Goal: Information Seeking & Learning: Compare options

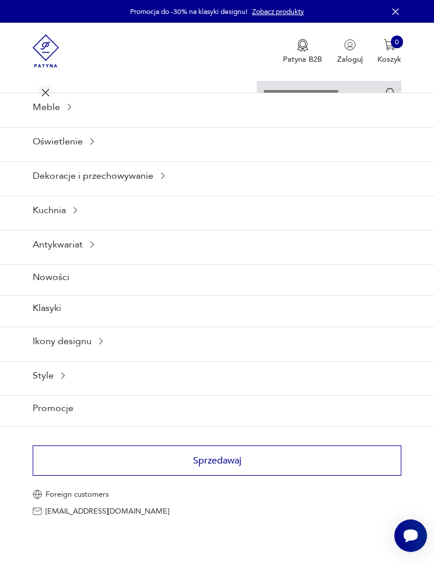
click at [52, 94] on icon at bounding box center [45, 92] width 41 height 41
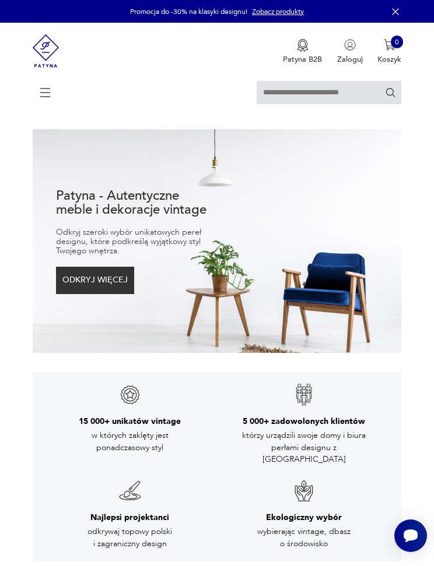
click at [43, 97] on icon at bounding box center [45, 91] width 40 height 12
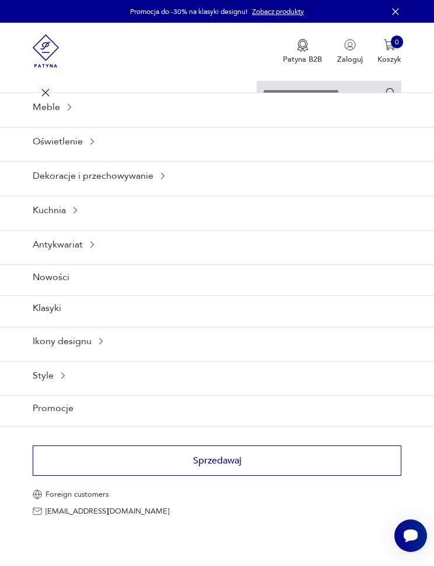
click at [48, 103] on icon at bounding box center [45, 92] width 41 height 41
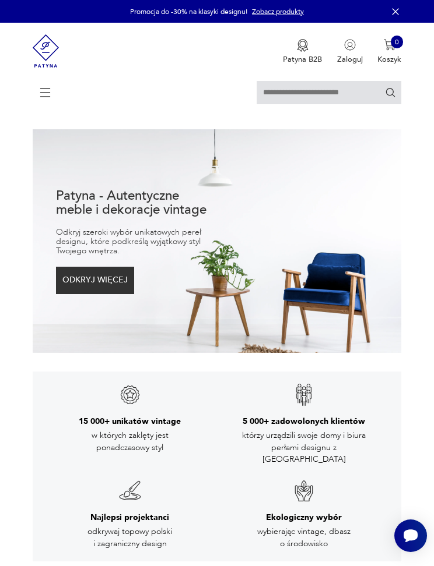
click at [48, 101] on icon at bounding box center [45, 92] width 41 height 41
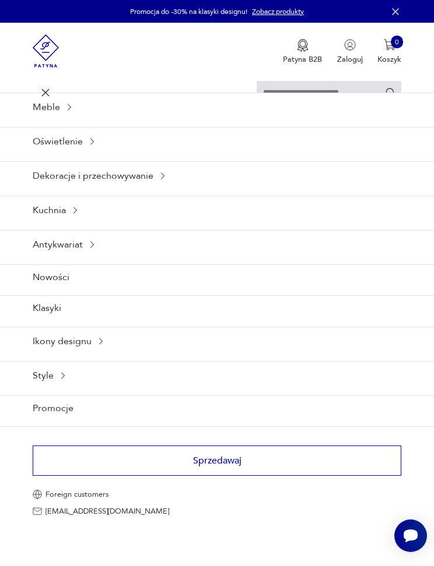
click at [45, 121] on div "Meble" at bounding box center [217, 107] width 434 height 29
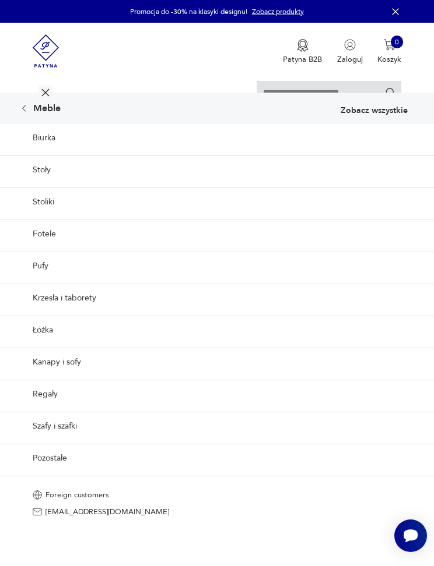
click at [44, 473] on link "Pozostałe" at bounding box center [217, 458] width 434 height 29
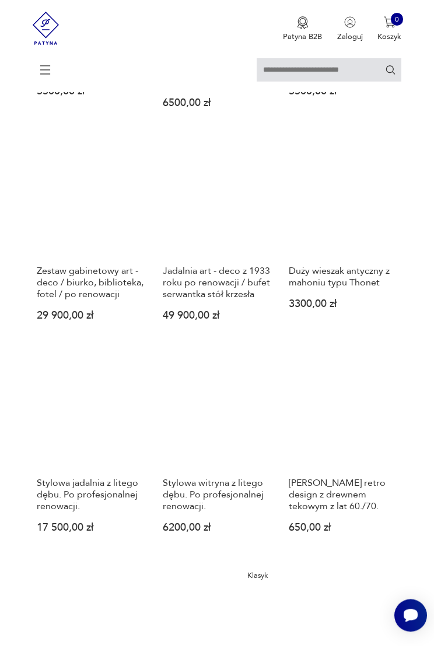
scroll to position [738, 0]
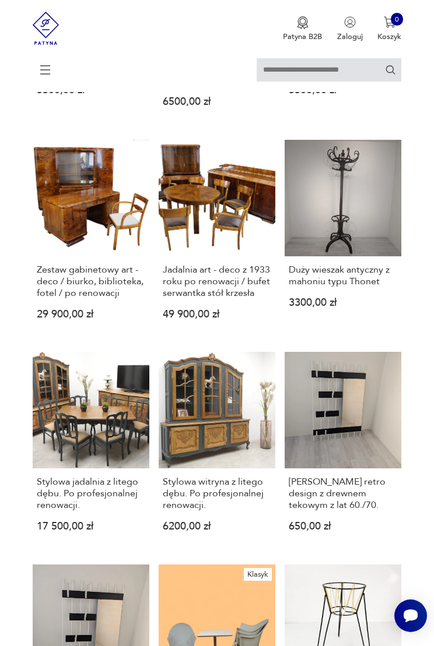
click at [345, 287] on h3 "Duży wieszak antyczny z mahoniu typu Thonet" at bounding box center [342, 275] width 108 height 23
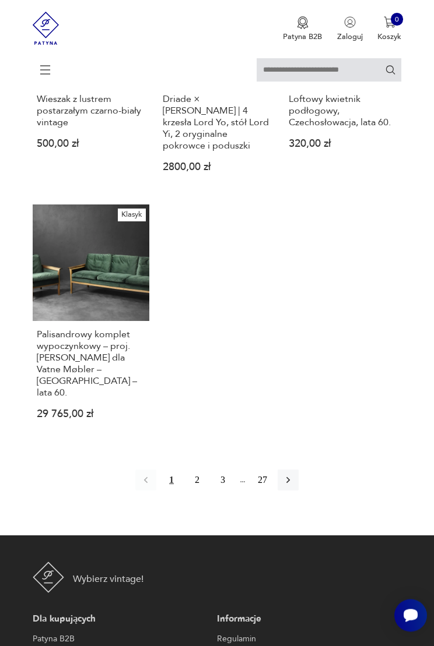
scroll to position [1333, 0]
click at [292, 486] on icon "button" at bounding box center [288, 480] width 12 height 12
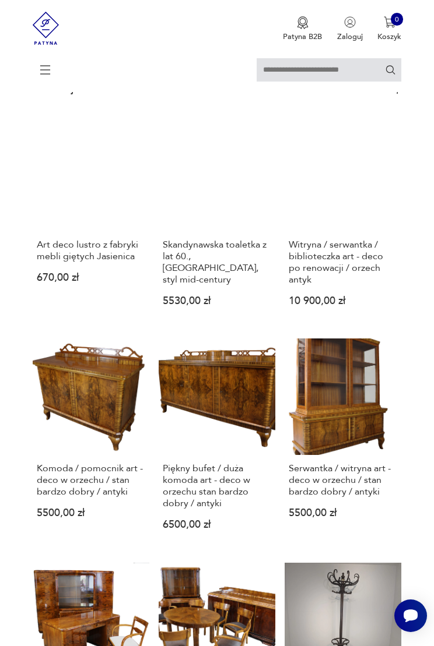
scroll to position [227, 0]
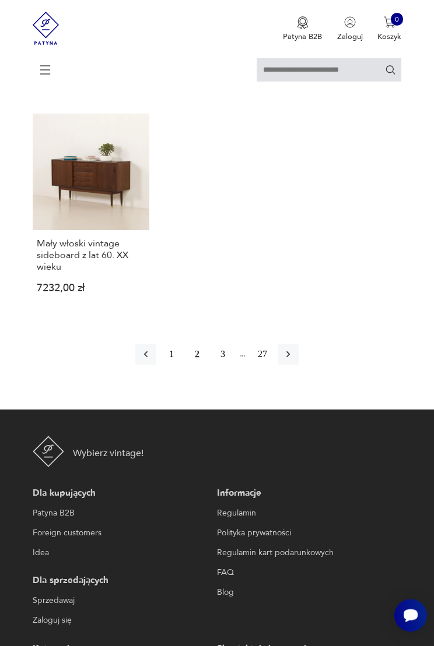
click at [298, 365] on button "button" at bounding box center [287, 354] width 21 height 21
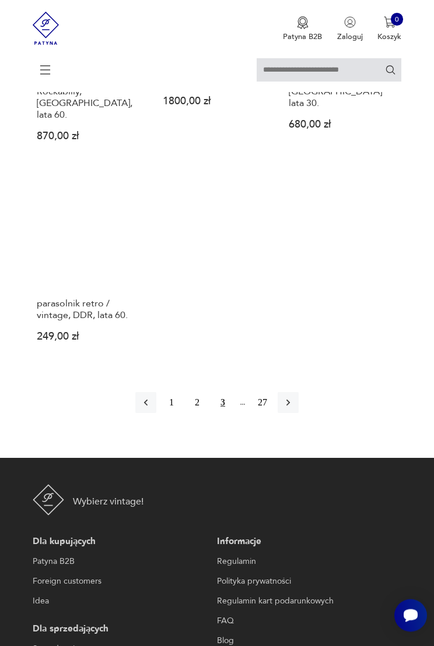
scroll to position [1492, 0]
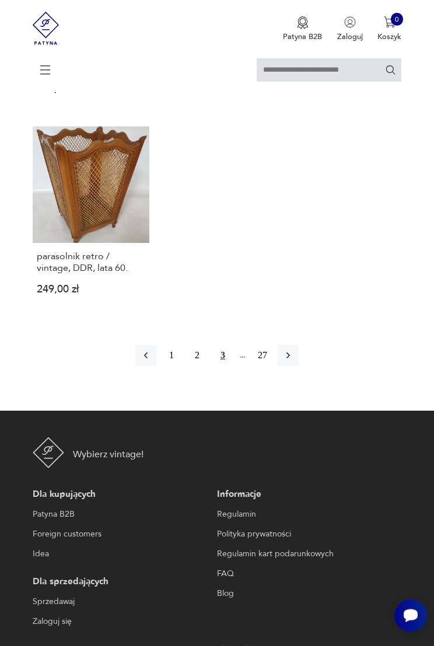
click at [294, 362] on icon "button" at bounding box center [288, 356] width 12 height 12
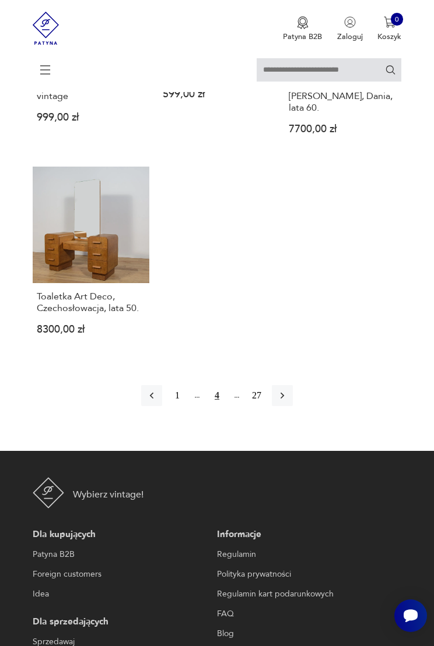
scroll to position [1389, 0]
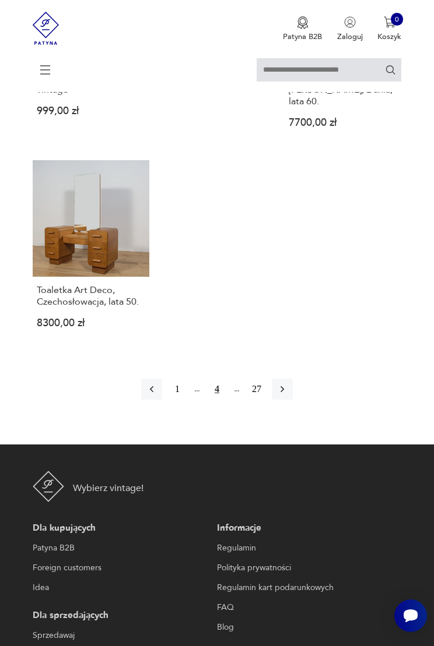
click at [288, 395] on icon "button" at bounding box center [282, 389] width 12 height 12
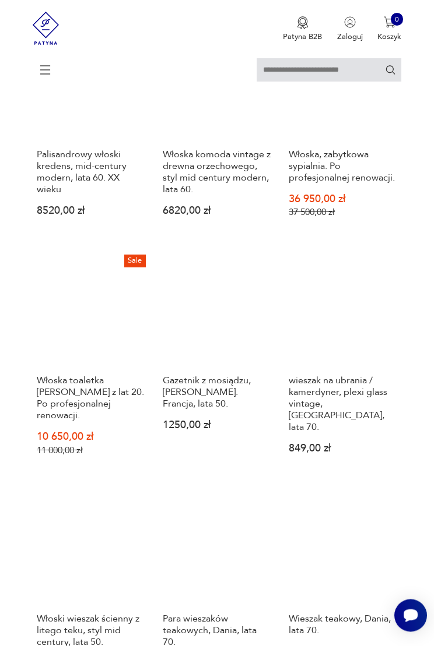
scroll to position [406, 0]
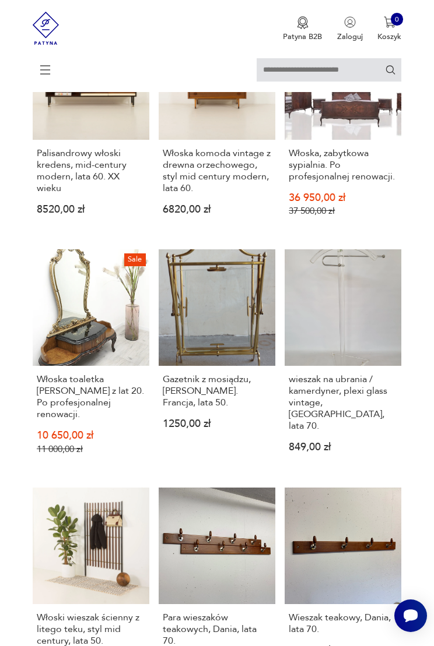
click at [337, 432] on h3 "wieszak na ubrania / kamerdyner, plexi glass vintage, [GEOGRAPHIC_DATA], lata 7…" at bounding box center [342, 403] width 108 height 58
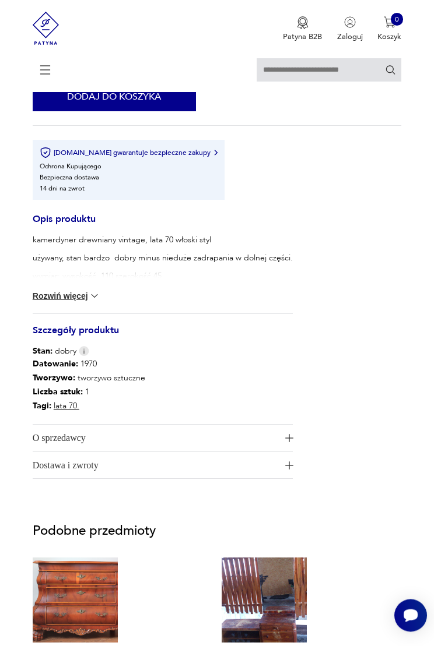
scroll to position [765, 0]
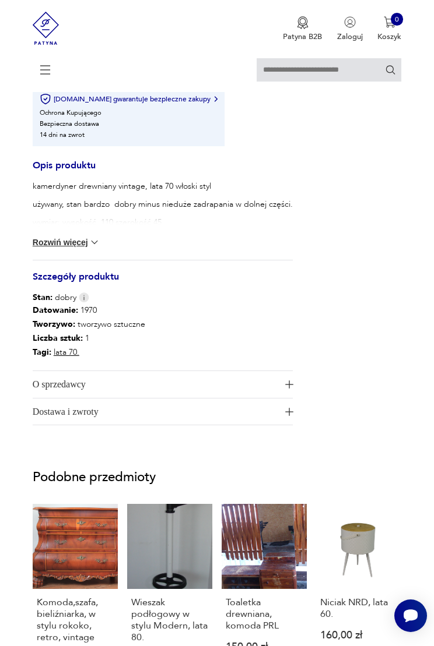
click at [62, 248] on button "Rozwiń więcej" at bounding box center [67, 243] width 68 height 12
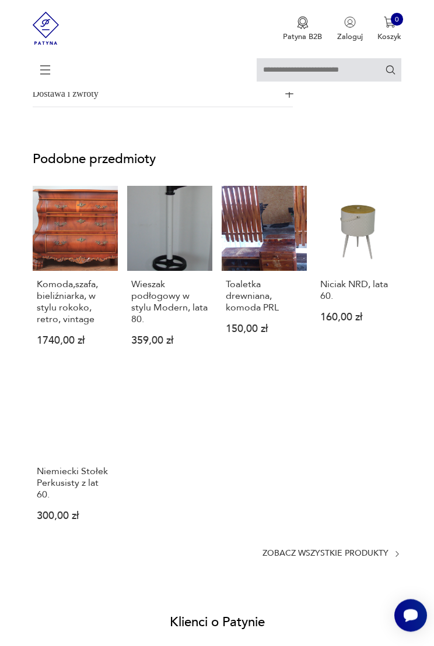
scroll to position [1111, 0]
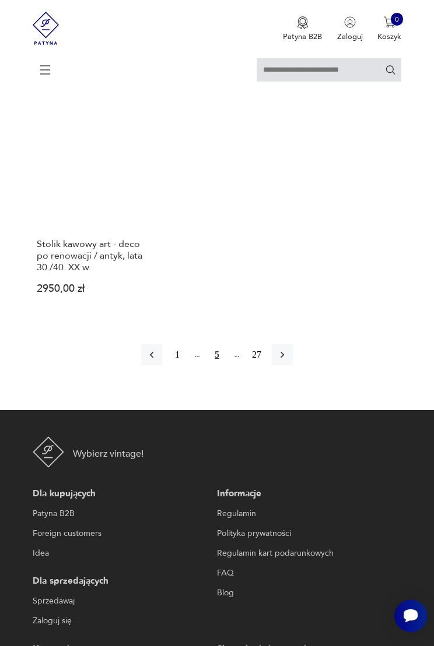
scroll to position [1424, 0]
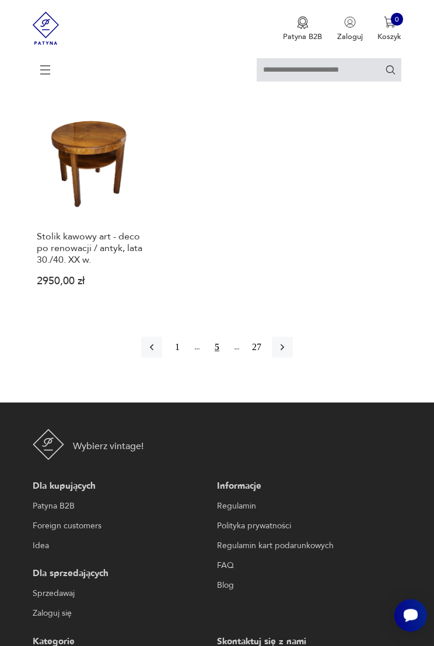
click at [288, 354] on icon "button" at bounding box center [282, 348] width 12 height 12
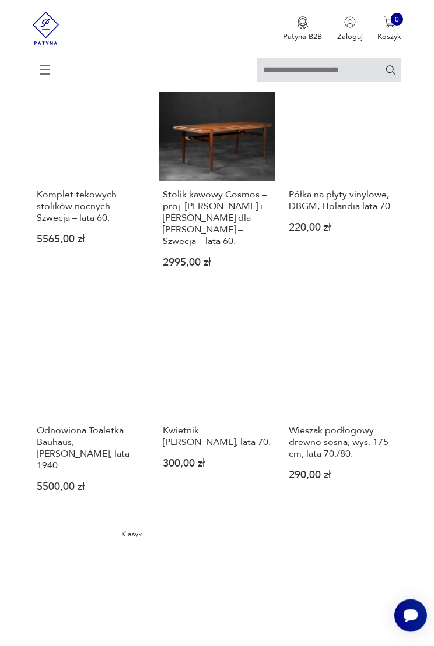
scroll to position [1105, 0]
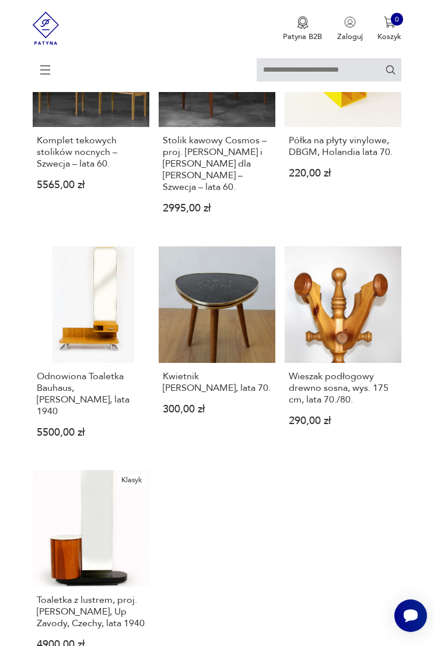
click at [354, 406] on h3 "Wieszak podłogowy drewno sosna, wys. 175 cm, lata 70./80." at bounding box center [342, 388] width 108 height 35
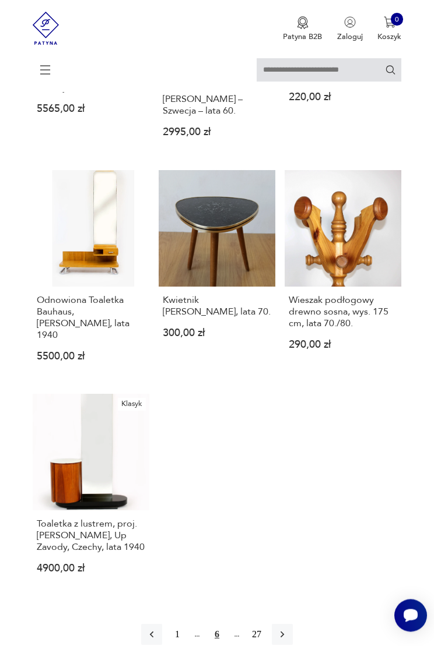
scroll to position [1317, 0]
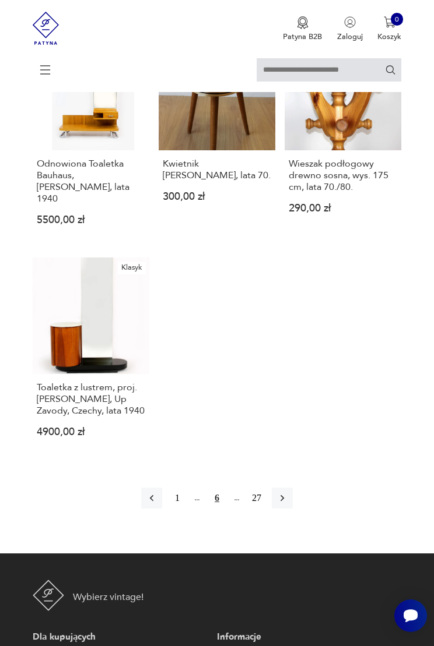
click at [293, 509] on button "button" at bounding box center [282, 498] width 21 height 21
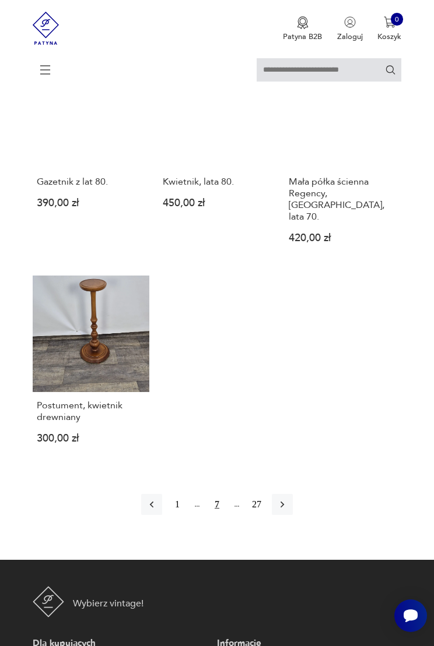
scroll to position [1302, 0]
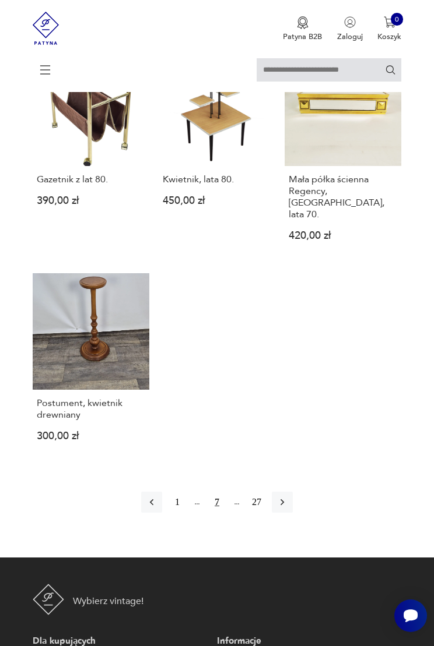
click at [293, 513] on button "button" at bounding box center [282, 502] width 21 height 21
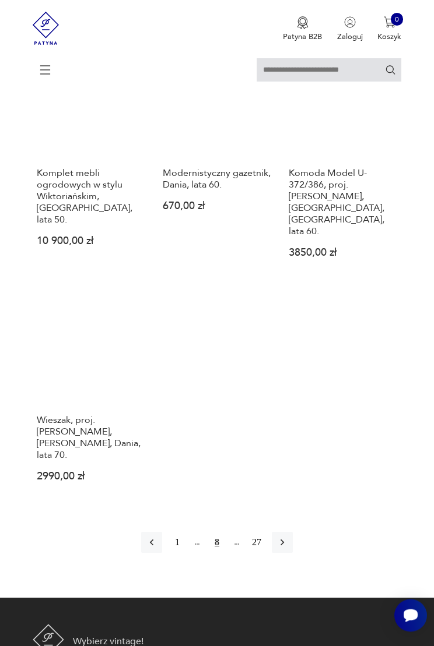
scroll to position [1347, 0]
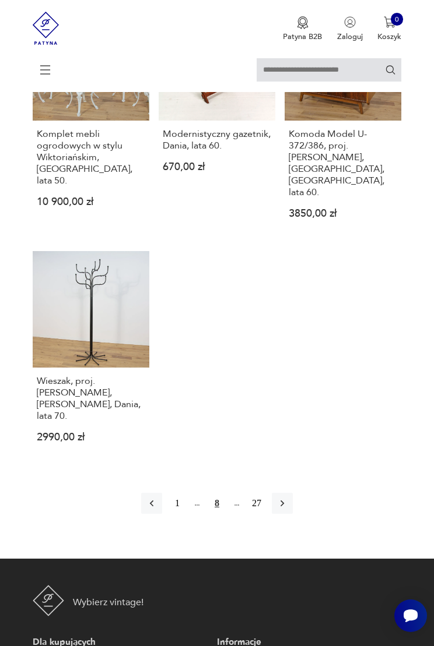
click at [73, 422] on h3 "Wieszak, proj. [PERSON_NAME], [PERSON_NAME], Dania, lata 70." at bounding box center [91, 398] width 108 height 47
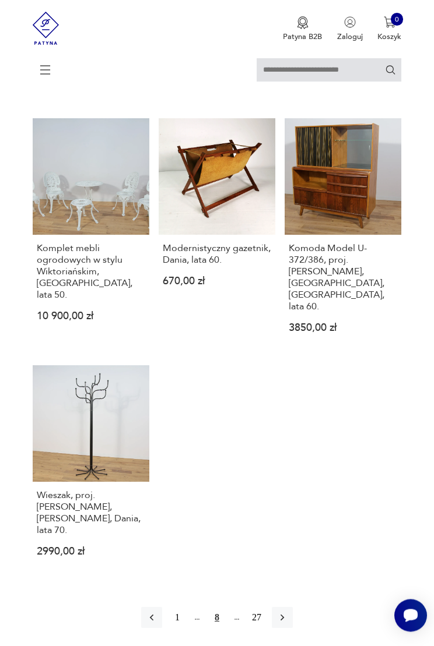
scroll to position [1294, 0]
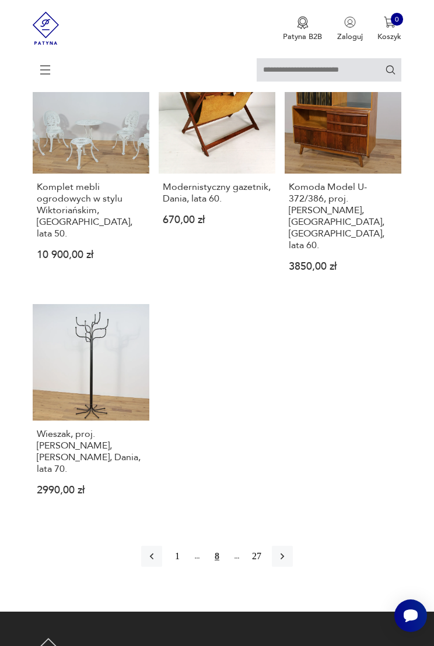
click at [291, 566] on button "button" at bounding box center [282, 556] width 21 height 21
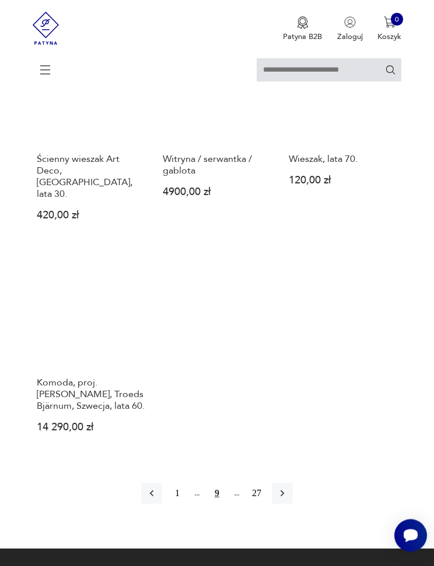
scroll to position [1296, 0]
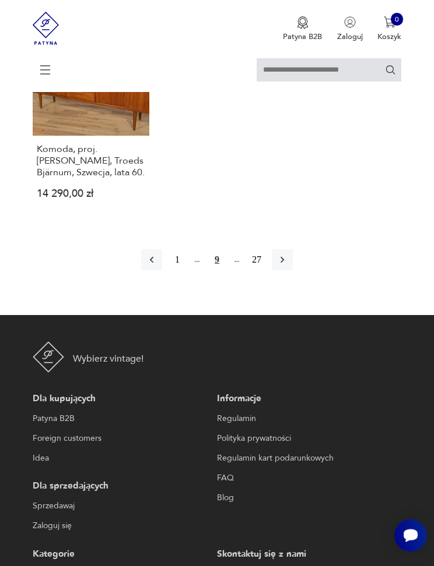
click at [284, 264] on icon "button" at bounding box center [281, 261] width 3 height 6
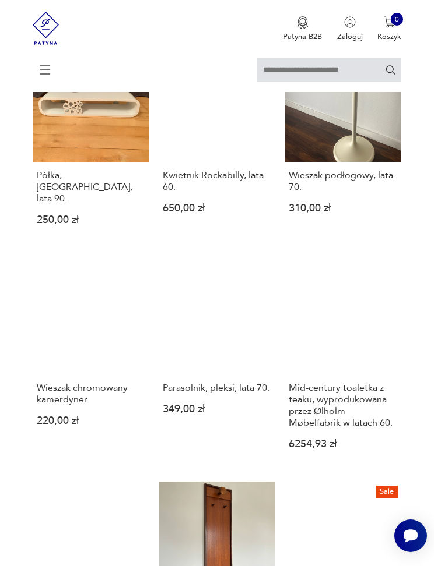
scroll to position [227, 0]
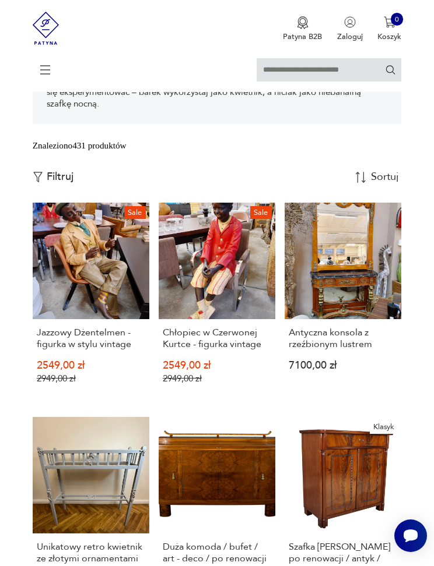
click at [76, 350] on h3 "Jazzowy Dżentelmen - figurka w stylu vintage" at bounding box center [91, 338] width 108 height 23
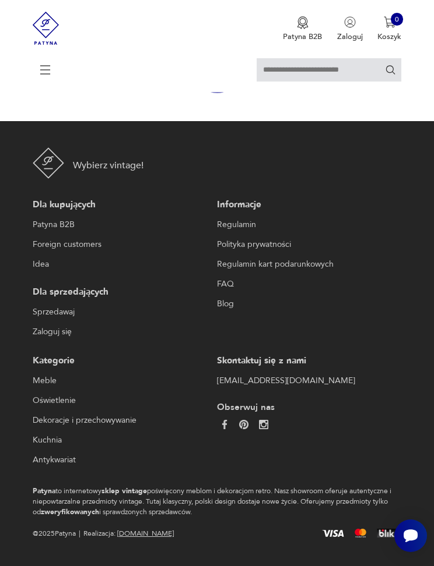
scroll to position [165, 0]
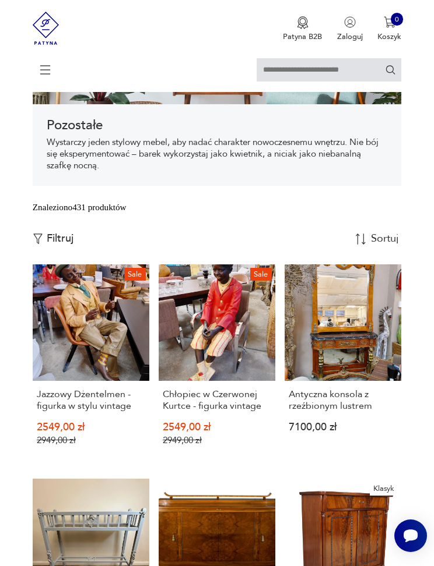
click at [199, 367] on link "Sale Chłopiec w Czerwonej Kurtce - figurka vintage 2549,00 zł 2949,00 zł" at bounding box center [217, 365] width 117 height 200
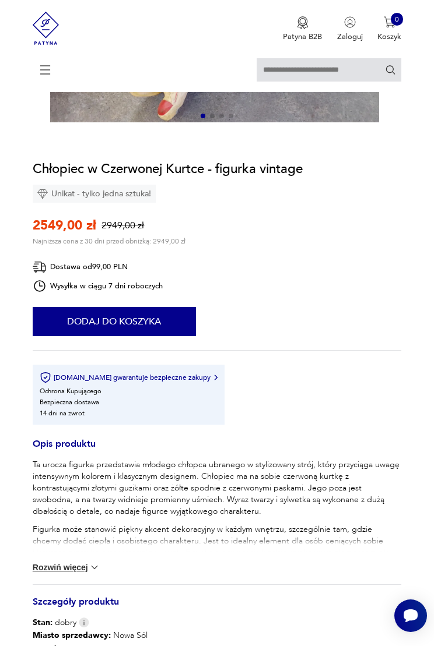
scroll to position [559, 0]
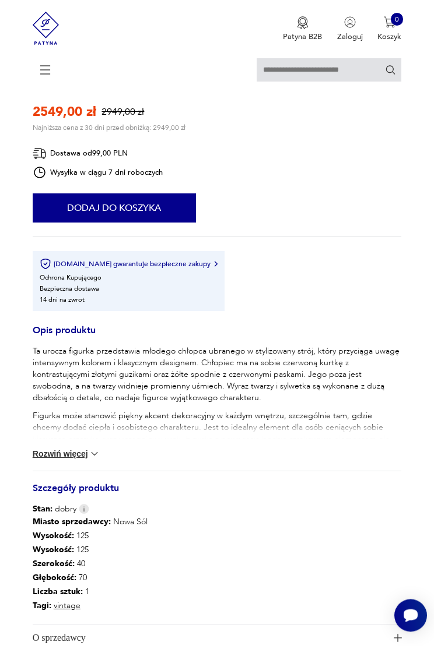
click at [53, 460] on button "Rozwiń więcej" at bounding box center [67, 455] width 68 height 12
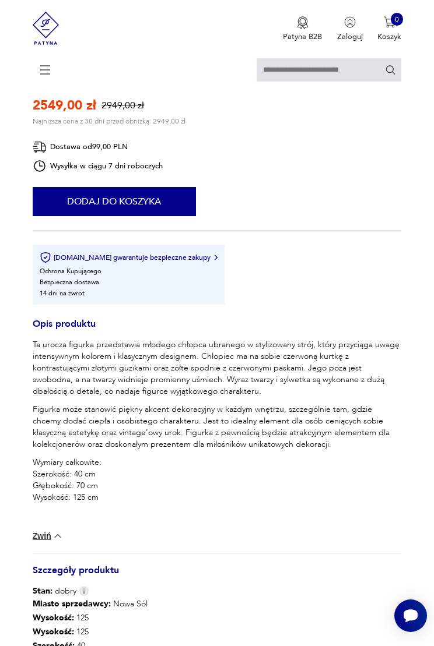
scroll to position [588, 0]
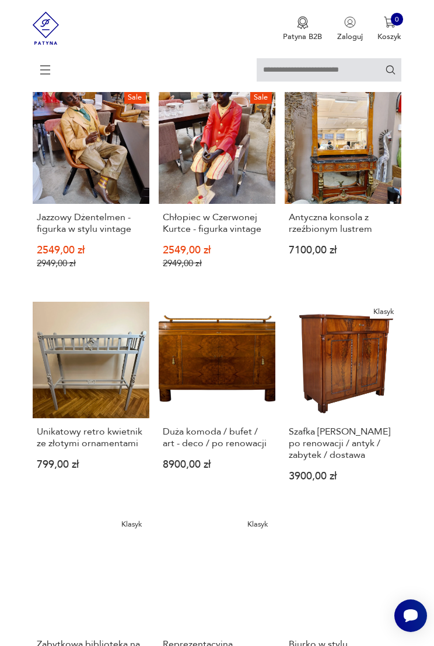
scroll to position [410, 0]
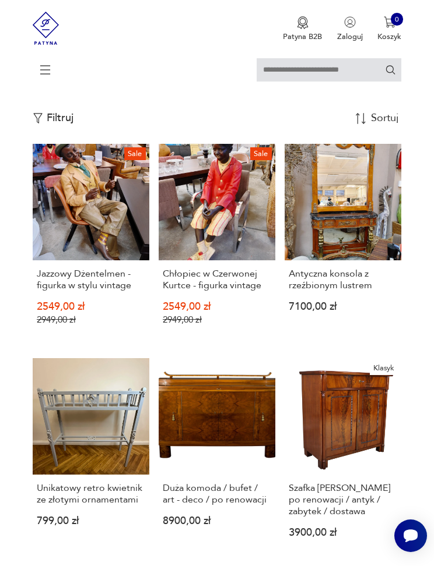
click at [77, 244] on link "Sale Jazzowy Dżentelmen - figurka w stylu vintage 2549,00 zł 2949,00 zł" at bounding box center [91, 244] width 117 height 200
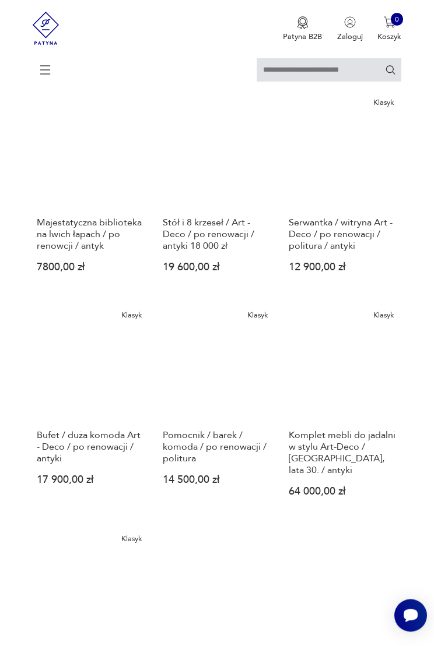
scroll to position [1021, 0]
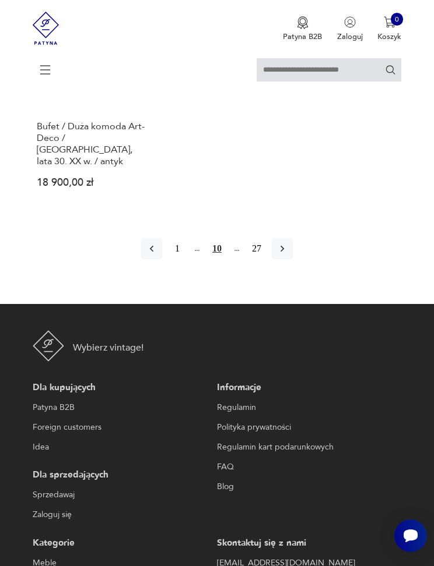
click at [290, 259] on button "button" at bounding box center [282, 248] width 21 height 21
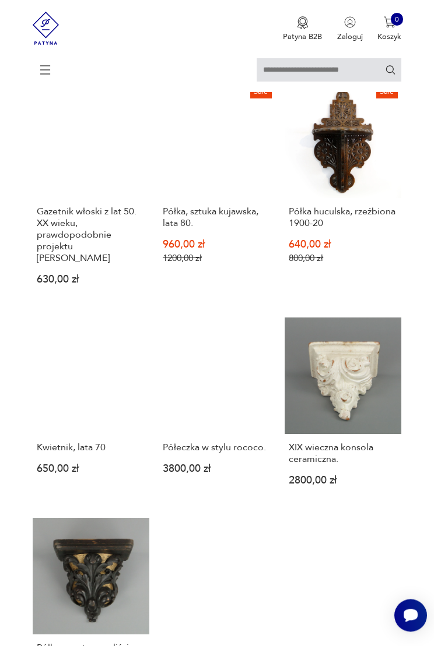
scroll to position [1127, 0]
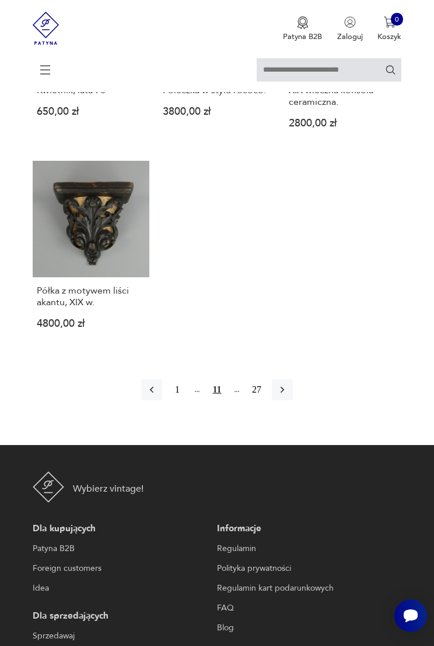
click at [293, 400] on button "button" at bounding box center [282, 389] width 21 height 21
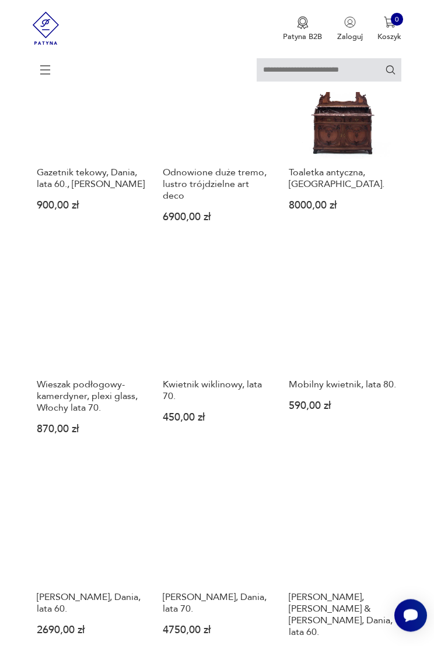
scroll to position [843, 0]
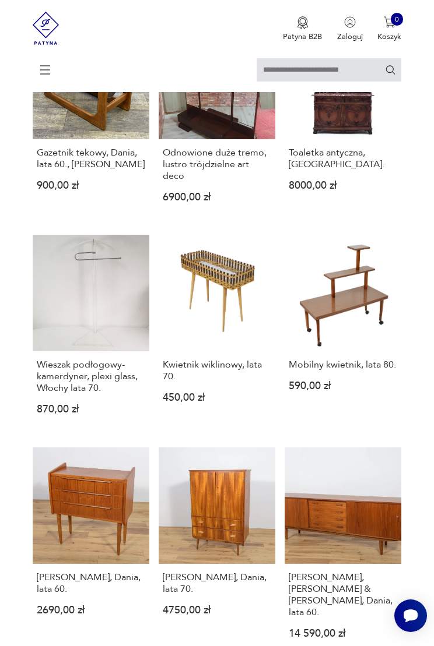
click at [64, 394] on h3 "Wieszak podłogowy- kamerdyner, plexi glass, Włochy lata 70." at bounding box center [91, 376] width 108 height 35
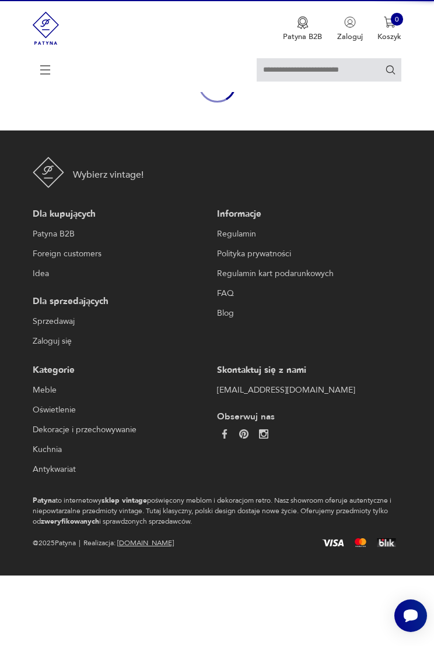
scroll to position [102, 0]
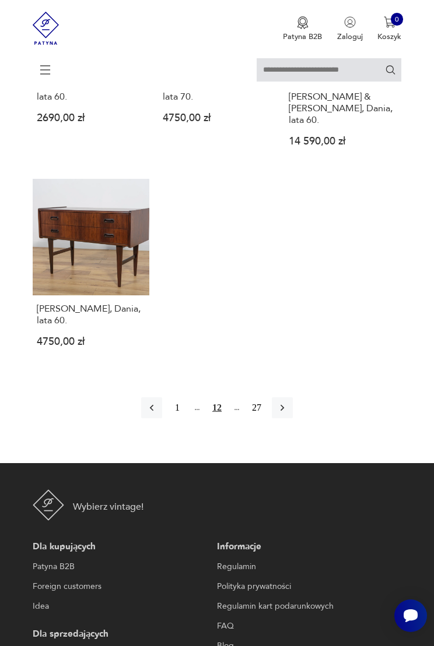
click at [293, 418] on button "button" at bounding box center [282, 407] width 21 height 21
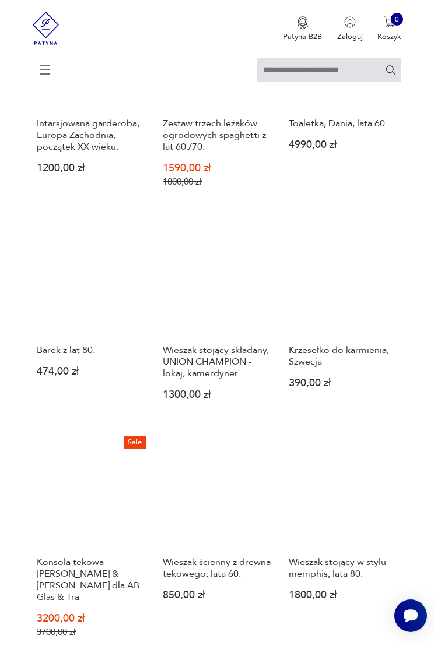
scroll to position [680, 0]
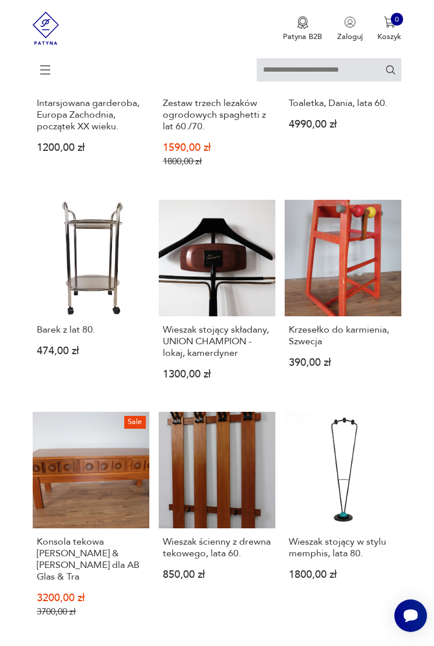
click at [195, 359] on h3 "Wieszak stojący składany, UNION CHAMPION - lokaj, kamerdyner" at bounding box center [217, 341] width 108 height 35
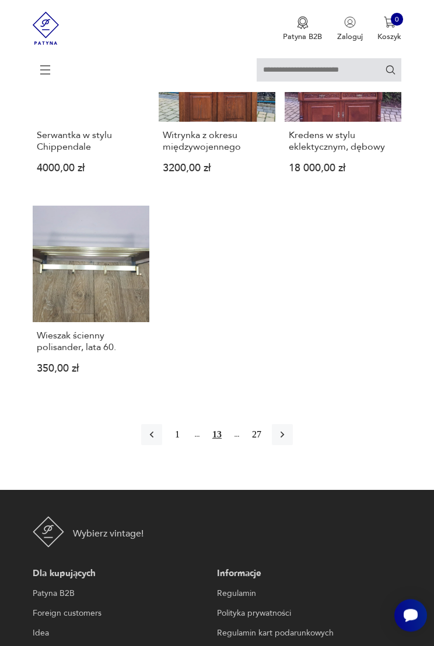
scroll to position [1371, 0]
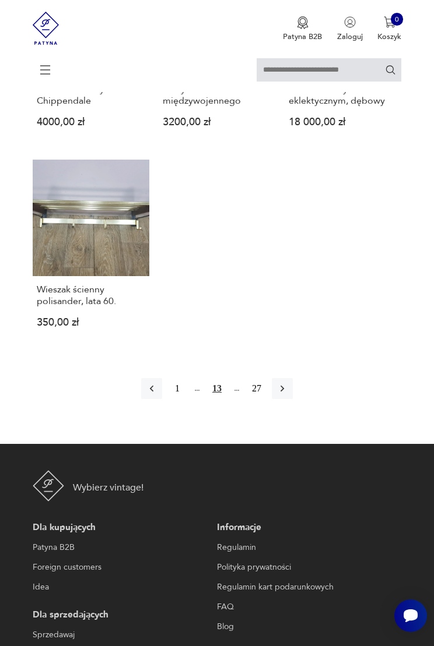
click at [293, 399] on button "button" at bounding box center [282, 388] width 21 height 21
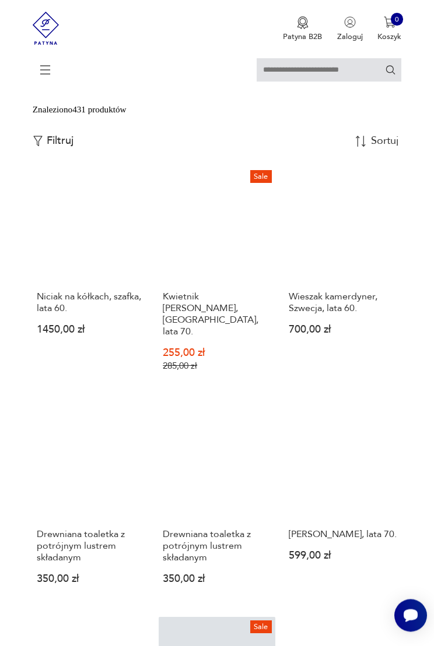
scroll to position [263, 0]
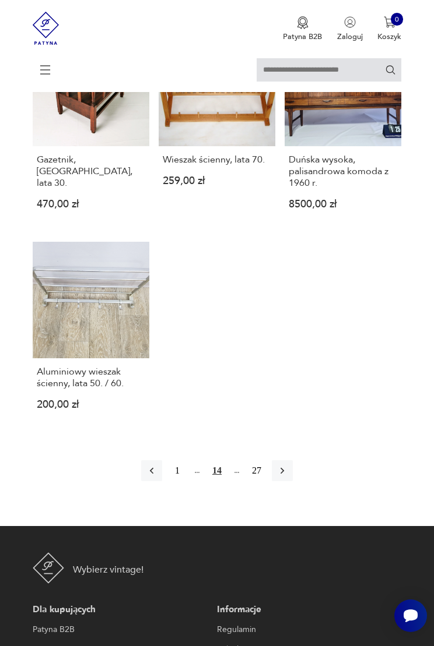
click at [288, 477] on icon "button" at bounding box center [282, 471] width 12 height 12
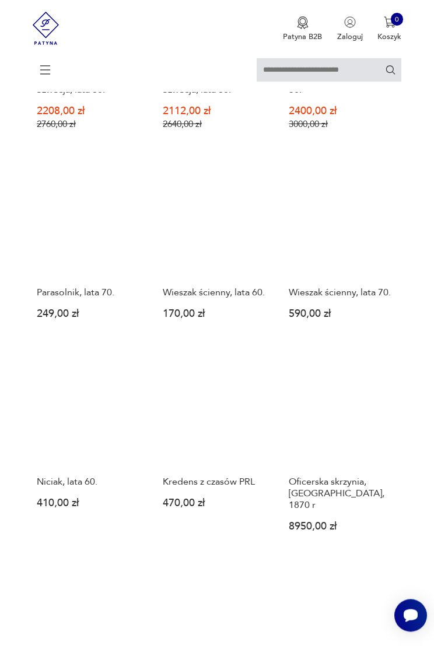
scroll to position [960, 0]
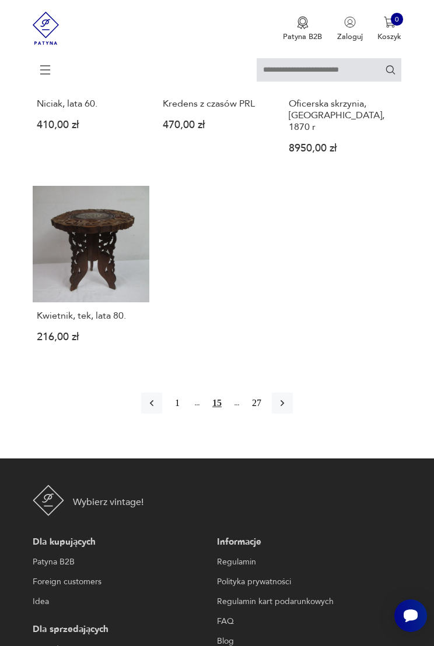
click at [288, 409] on icon "button" at bounding box center [282, 403] width 12 height 12
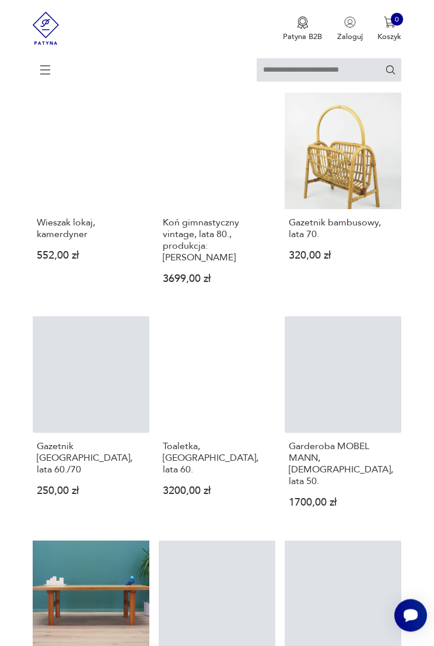
scroll to position [962, 0]
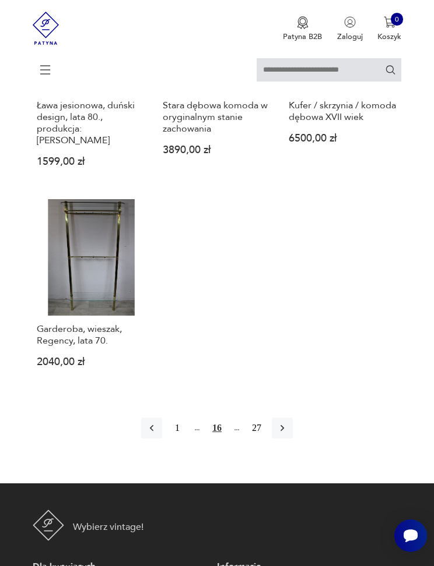
click at [287, 434] on icon "button" at bounding box center [282, 429] width 12 height 12
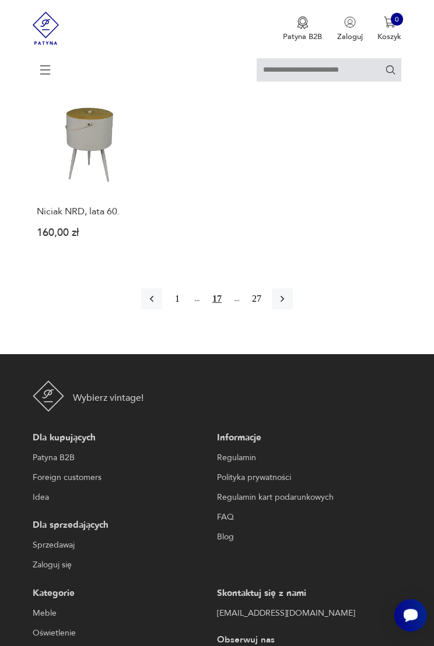
scroll to position [1409, 0]
click at [288, 305] on icon "button" at bounding box center [282, 300] width 12 height 12
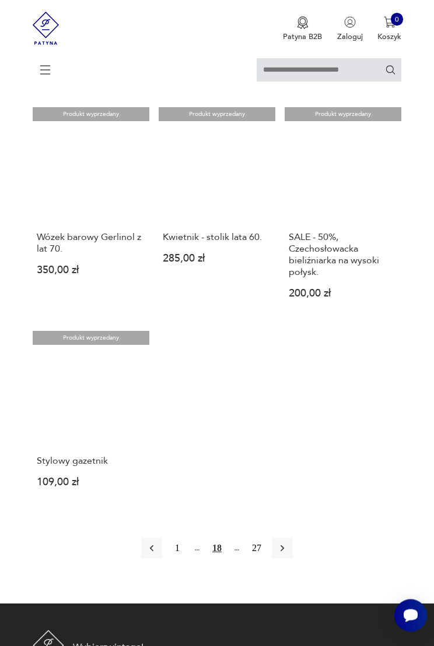
scroll to position [1138, 0]
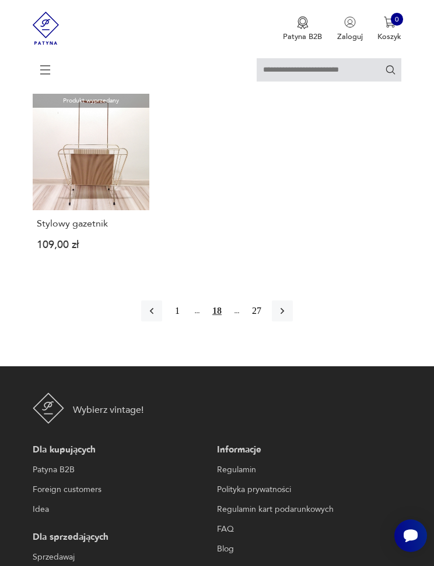
click at [288, 317] on icon "button" at bounding box center [282, 311] width 12 height 12
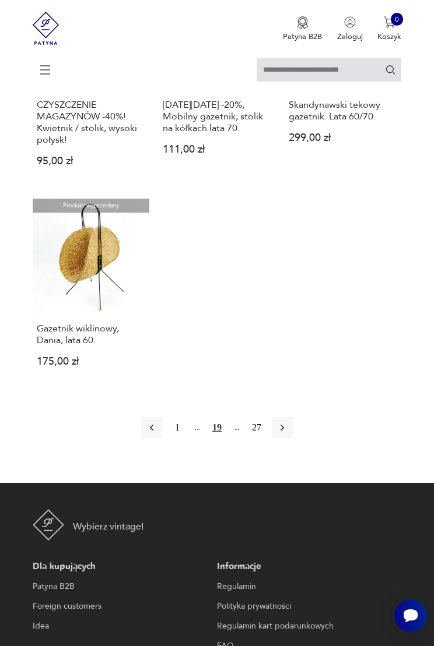
scroll to position [1337, 0]
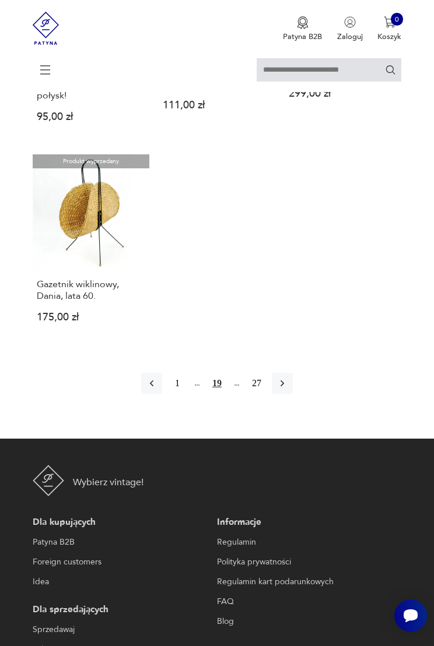
click at [288, 389] on icon "button" at bounding box center [282, 384] width 12 height 12
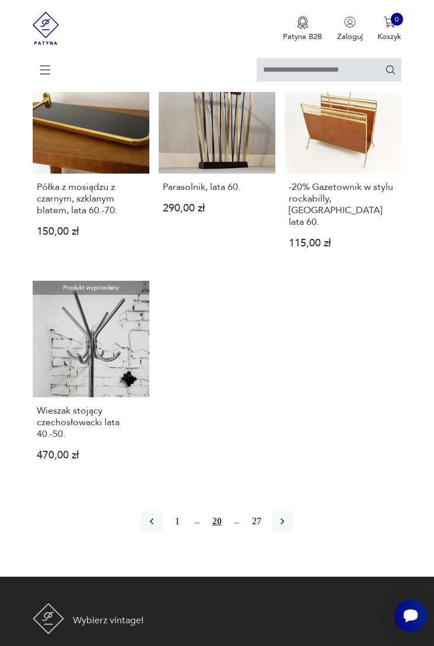
scroll to position [1211, 0]
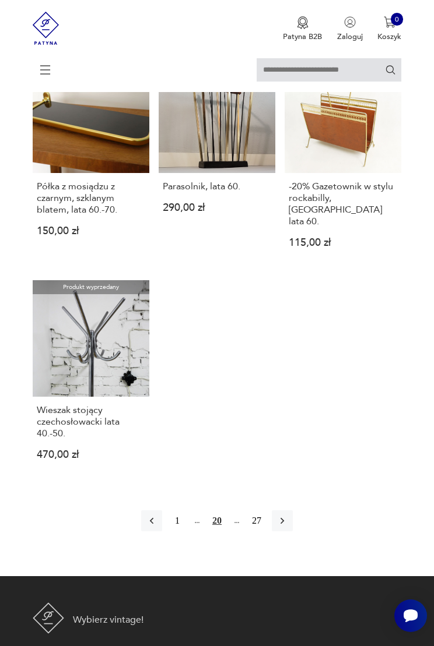
click at [293, 531] on button "button" at bounding box center [282, 521] width 21 height 21
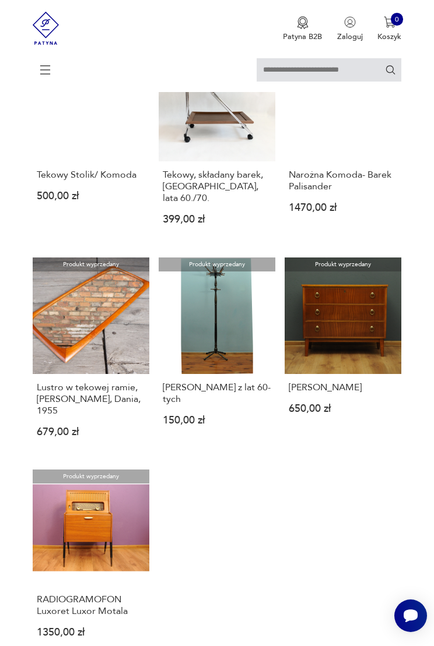
scroll to position [1050, 0]
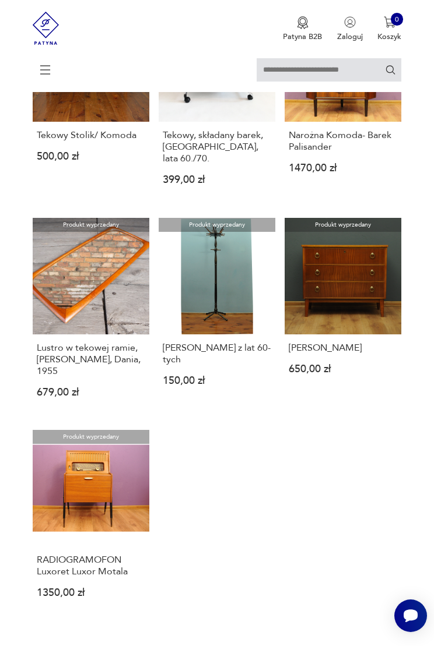
click at [184, 365] on h3 "[PERSON_NAME] z lat 60-tych" at bounding box center [217, 353] width 108 height 23
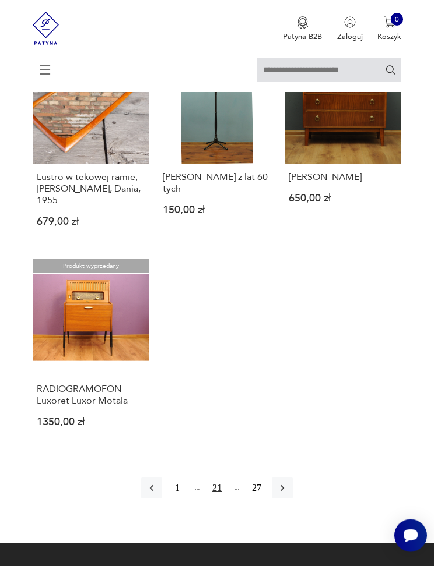
scroll to position [1283, 0]
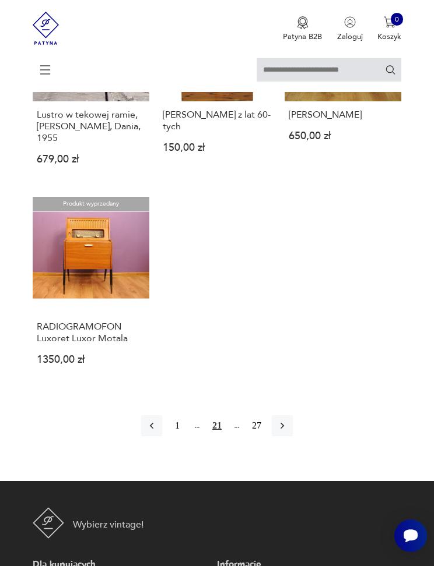
click at [288, 432] on icon "button" at bounding box center [282, 426] width 12 height 12
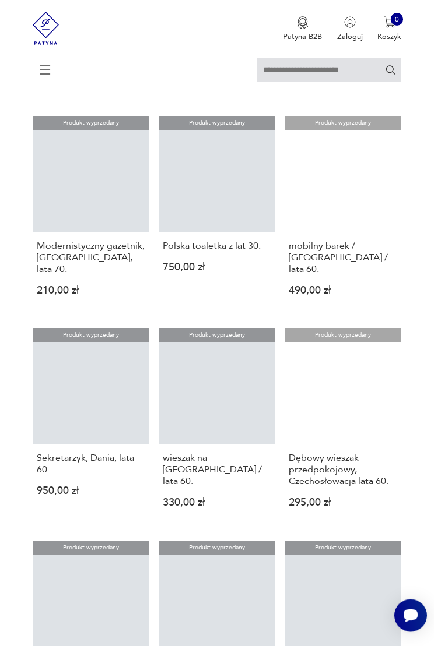
scroll to position [730, 0]
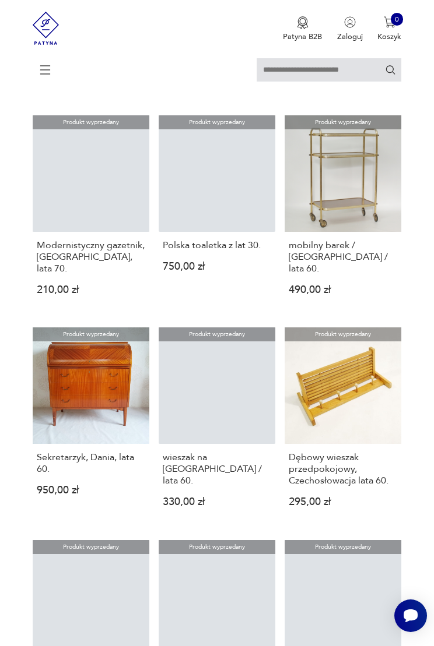
click at [41, 69] on icon at bounding box center [45, 70] width 41 height 41
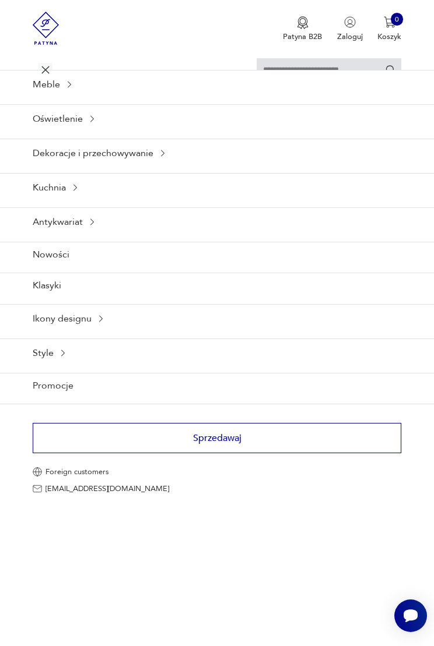
click at [58, 333] on div "Ikony designu" at bounding box center [217, 318] width 434 height 29
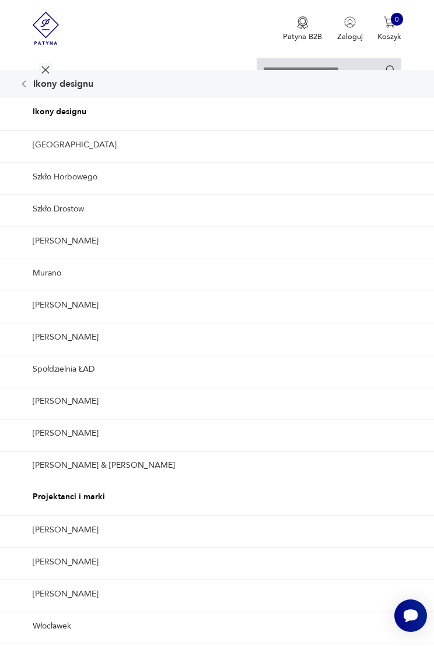
click at [59, 223] on link "Szkło Drostów" at bounding box center [217, 209] width 434 height 29
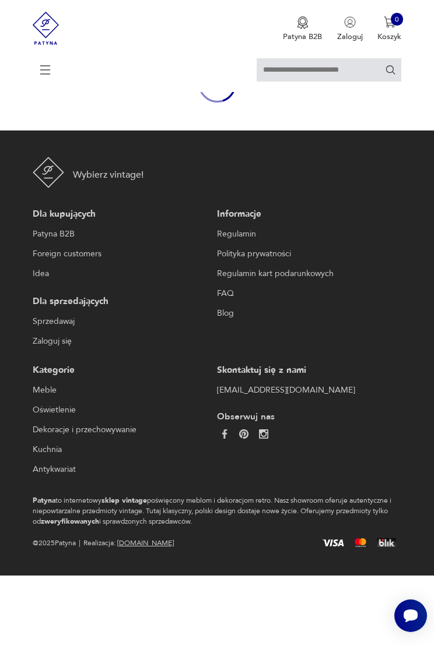
type input "*****"
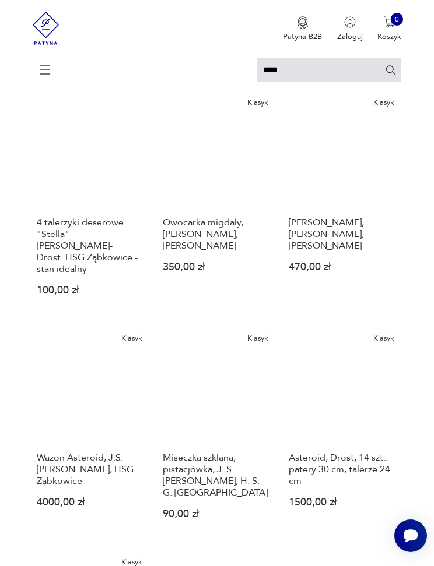
scroll to position [861, 0]
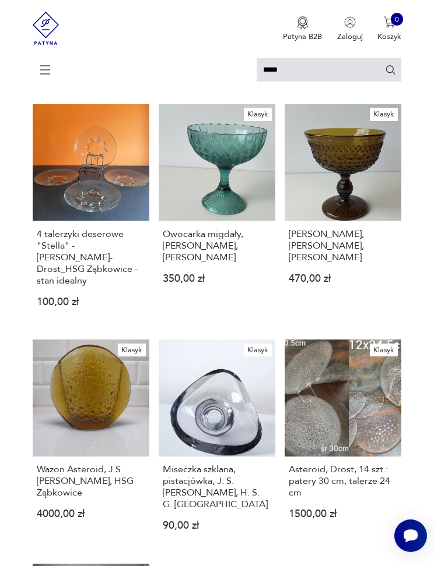
click at [51, 80] on icon at bounding box center [45, 70] width 41 height 41
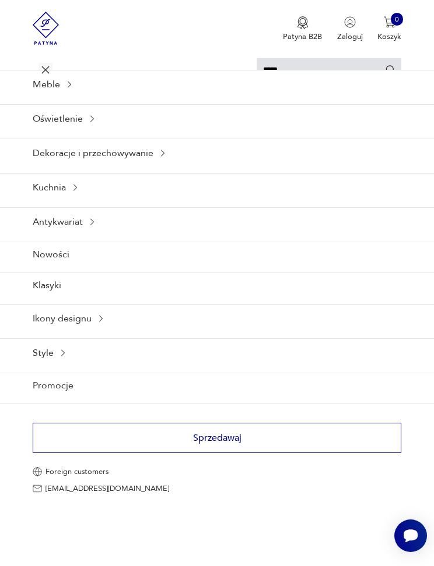
click at [43, 367] on div "Style" at bounding box center [217, 353] width 434 height 29
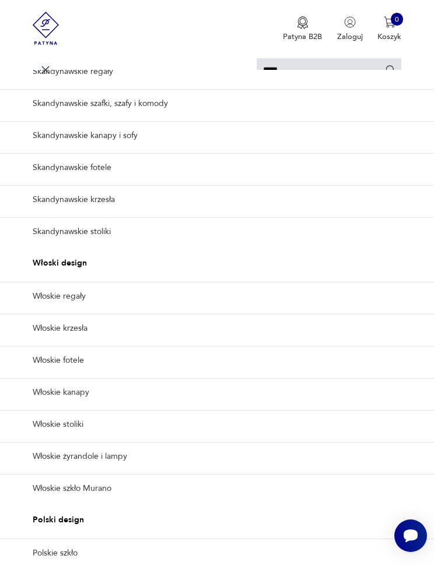
scroll to position [205, 0]
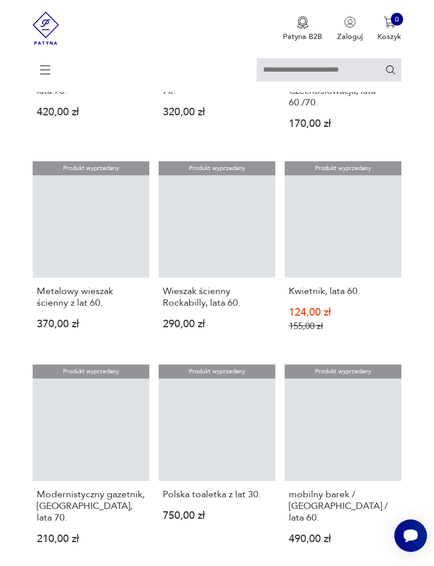
scroll to position [165, 0]
